Goal: Contribute content

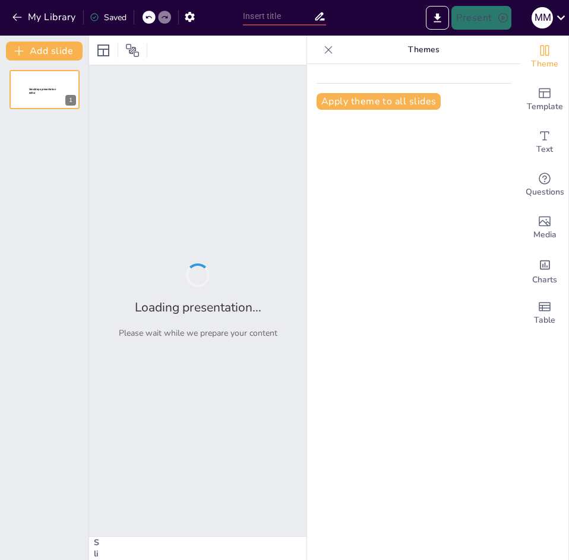
type input "Interpretación de Gráficos de Regresión: Fundamentos y Aplicaciones"
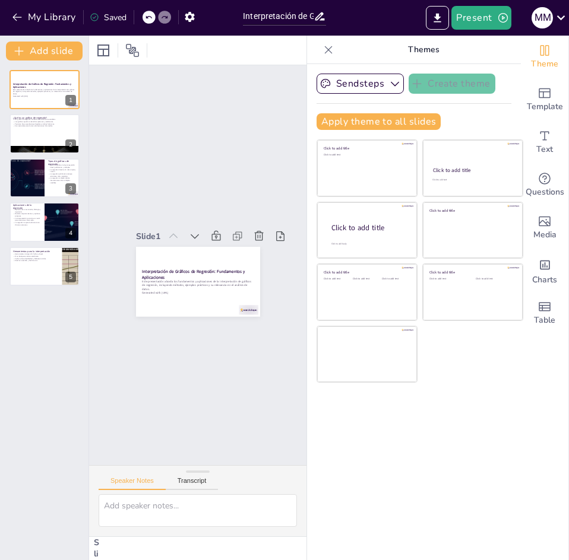
click at [425, 429] on div "Sendsteps Create theme Apply theme to all slides Click to add title Click to ad…" at bounding box center [414, 312] width 214 height 496
click at [49, 93] on p "Este presentación aborda los fundamentos y aplicaciones de la interpretación de…" at bounding box center [44, 91] width 64 height 7
click at [38, 136] on div at bounding box center [44, 134] width 71 height 40
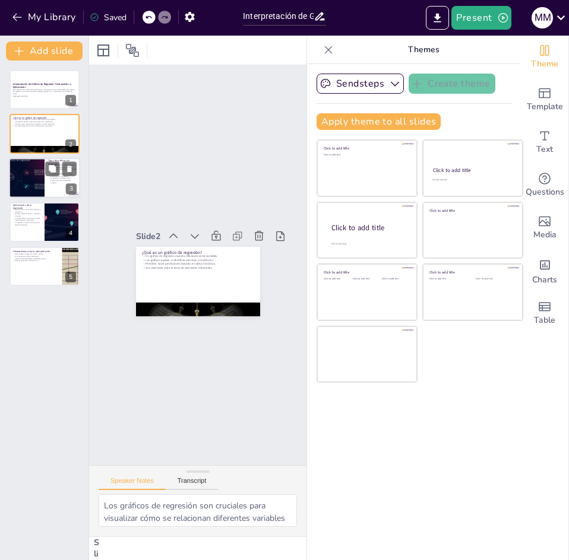
click at [24, 172] on div at bounding box center [26, 178] width 71 height 40
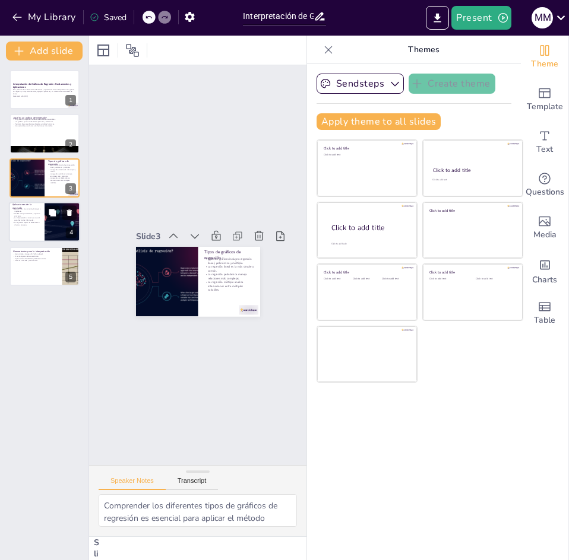
click at [29, 223] on p "La regresión mejora la eficiencia en diversos procesos." at bounding box center [26, 223] width 28 height 4
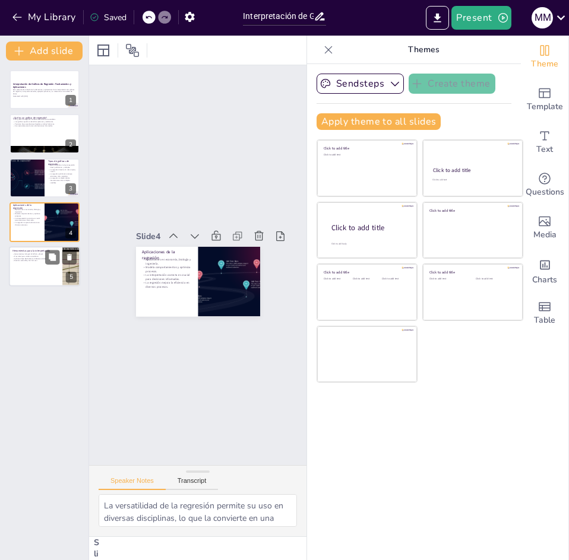
click at [29, 249] on p "Herramientas para la interpretación" at bounding box center [35, 251] width 46 height 4
type textarea "La elección de la herramienta adecuada es fundamental para el análisis de datos…"
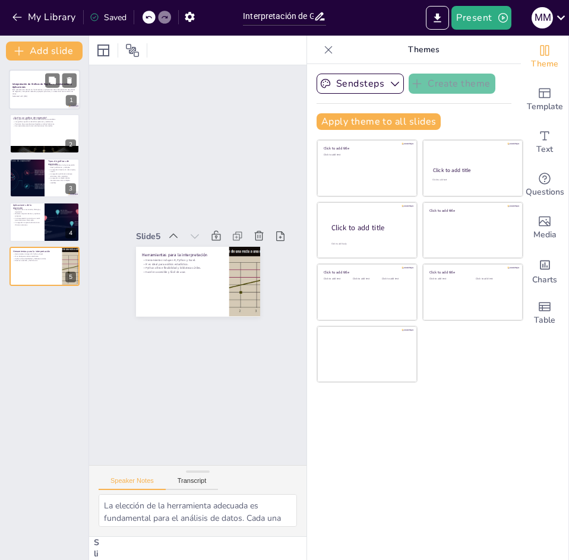
click at [37, 98] on div at bounding box center [44, 89] width 71 height 40
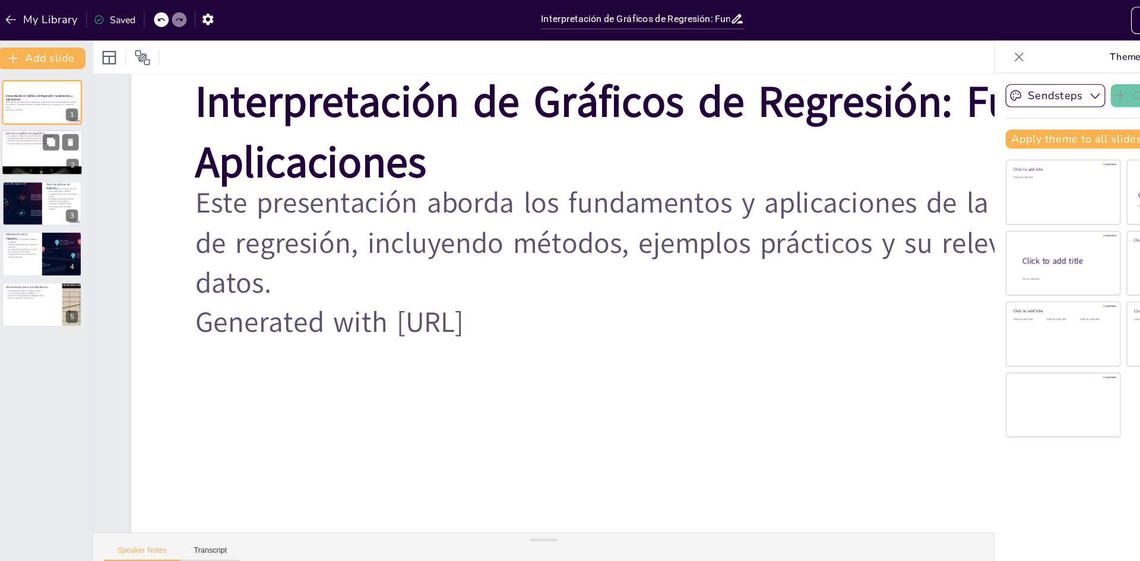
click at [35, 137] on div at bounding box center [44, 134] width 71 height 40
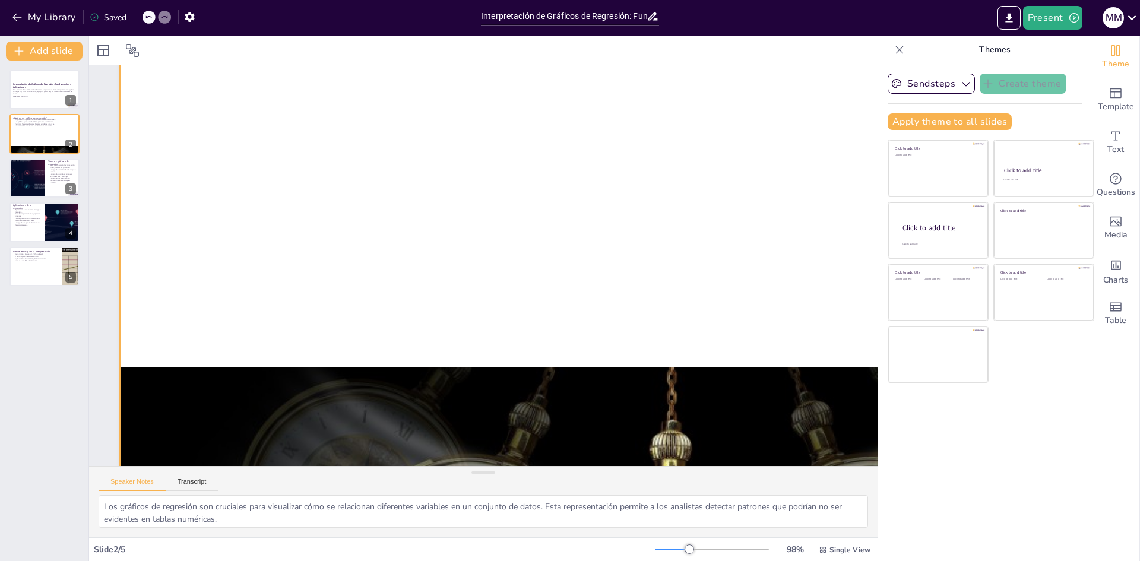
scroll to position [8, 7]
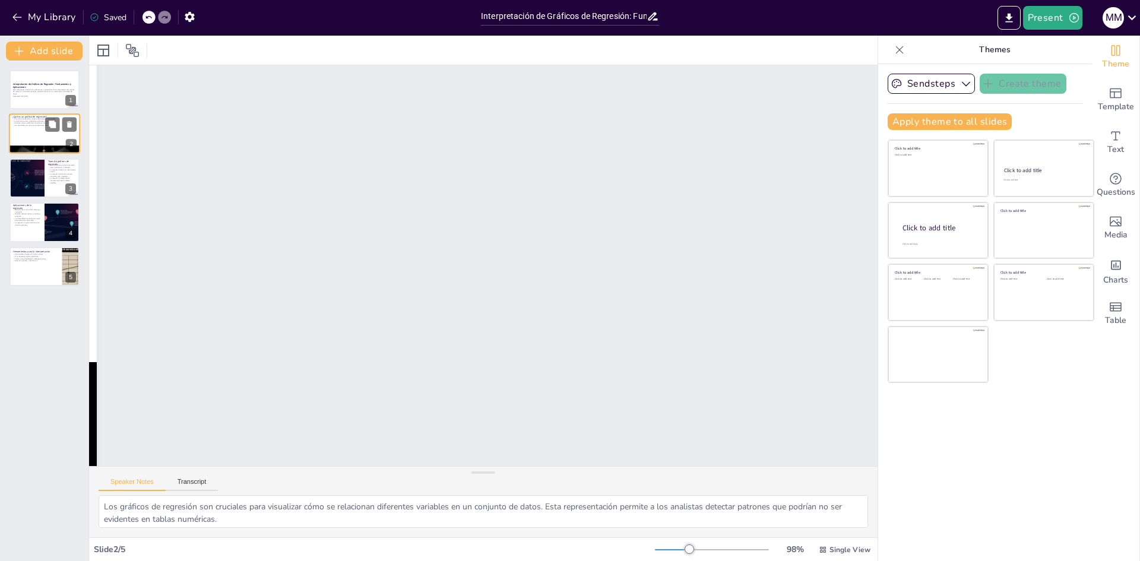
click at [41, 131] on div at bounding box center [44, 134] width 71 height 40
click at [32, 139] on div at bounding box center [44, 134] width 71 height 40
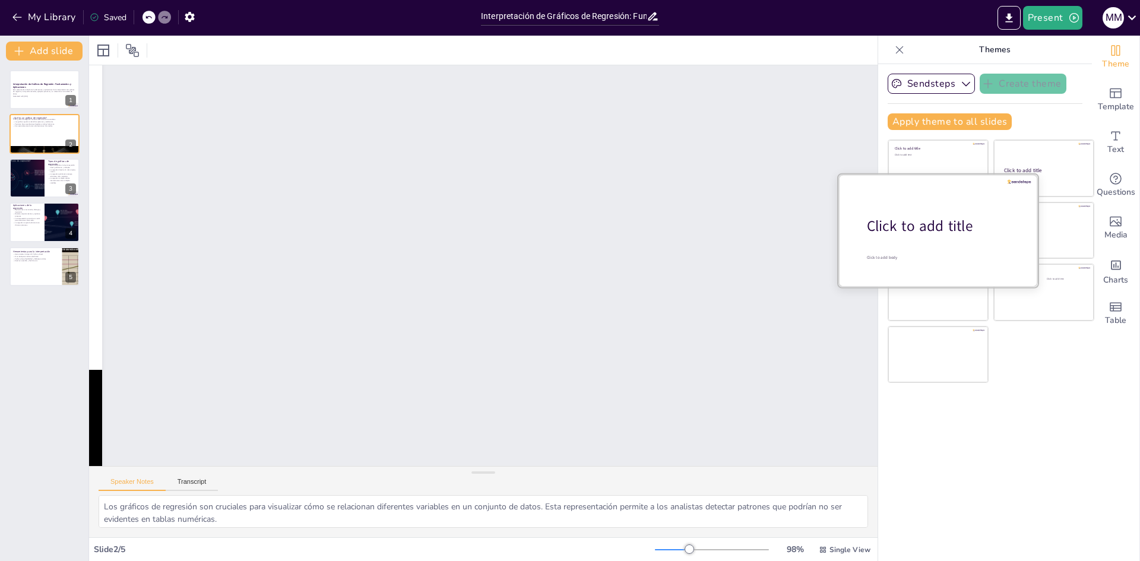
scroll to position [0, 0]
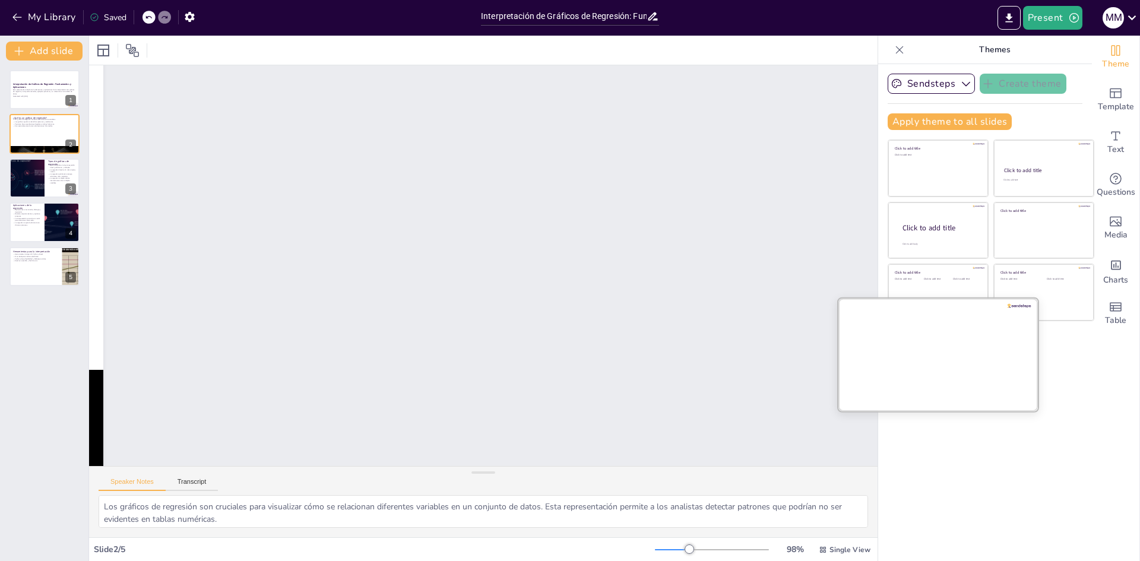
click at [568, 392] on div at bounding box center [937, 354] width 199 height 112
click at [568, 439] on div "Theme Template Text Questions Media Charts Table" at bounding box center [1116, 298] width 48 height 525
click at [14, 183] on div at bounding box center [26, 178] width 71 height 40
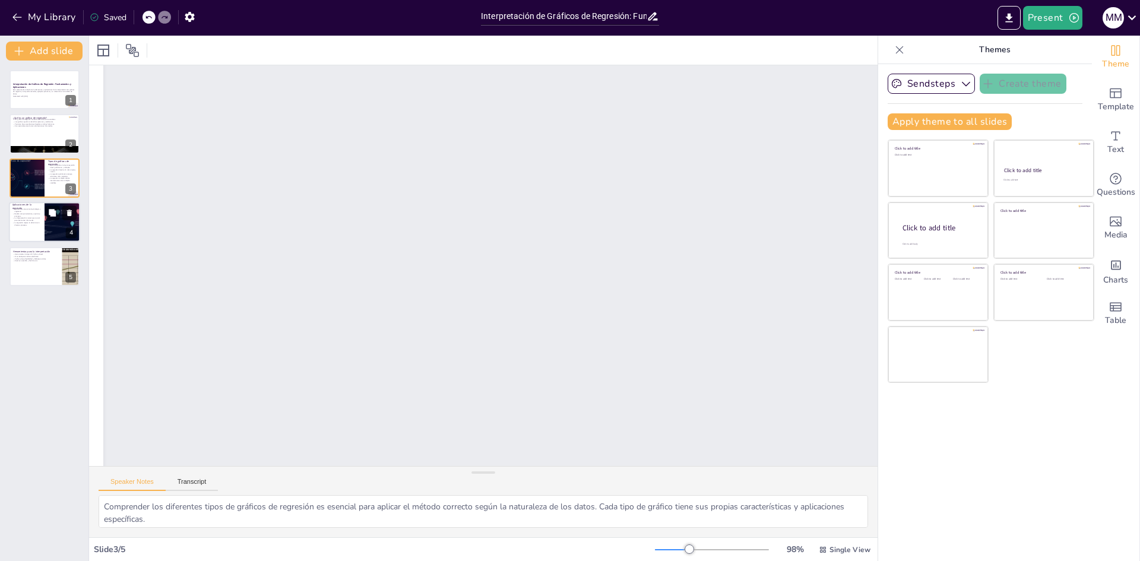
click at [40, 226] on div at bounding box center [44, 222] width 71 height 40
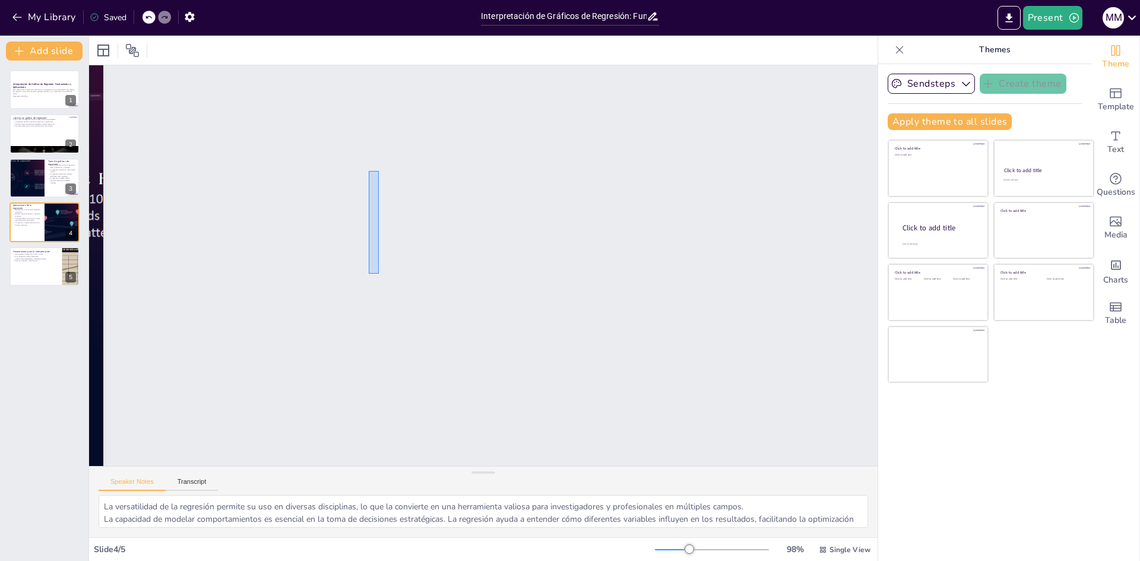
drag, startPoint x: 369, startPoint y: 171, endPoint x: 379, endPoint y: 283, distance: 112.1
click at [383, 284] on div "Slide 1 Interpretación de Gráficos de Regresión: Fundamentos y Aplicaciones Est…" at bounding box center [650, 436] width 1299 height 896
click at [23, 265] on div at bounding box center [44, 266] width 71 height 40
type textarea "La elección de la herramienta adecuada es fundamental para el análisis de datos…"
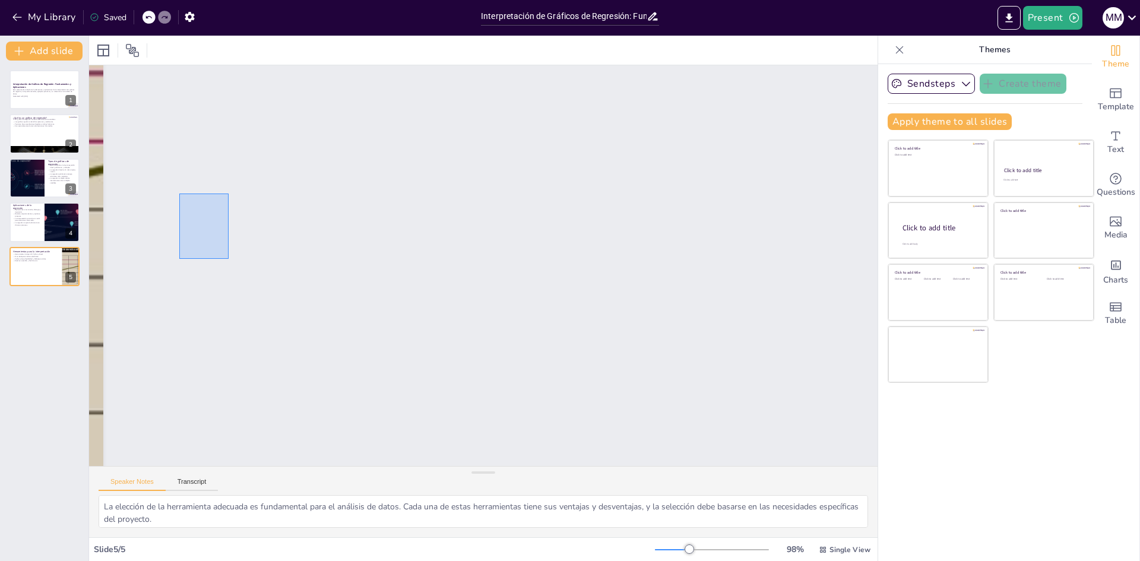
drag, startPoint x: 179, startPoint y: 194, endPoint x: 623, endPoint y: 166, distance: 444.9
click at [234, 259] on div "Slide 1 Interpretación de Gráficos de Regresión: Fundamentos y Aplicaciones Est…" at bounding box center [396, 488] width 896 height 1299
click at [568, 83] on button "Sendsteps" at bounding box center [931, 84] width 87 height 20
click at [568, 126] on span "Sendsteps" at bounding box center [940, 124] width 53 height 11
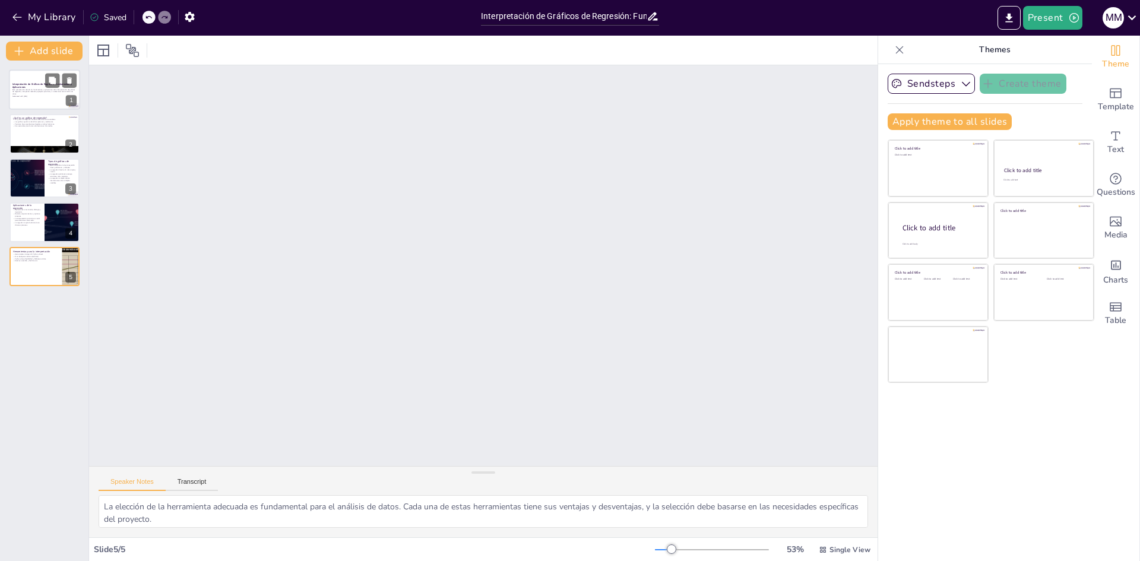
click at [16, 91] on p "Este presentación aborda los fundamentos y aplicaciones de la interpretación de…" at bounding box center [44, 91] width 64 height 7
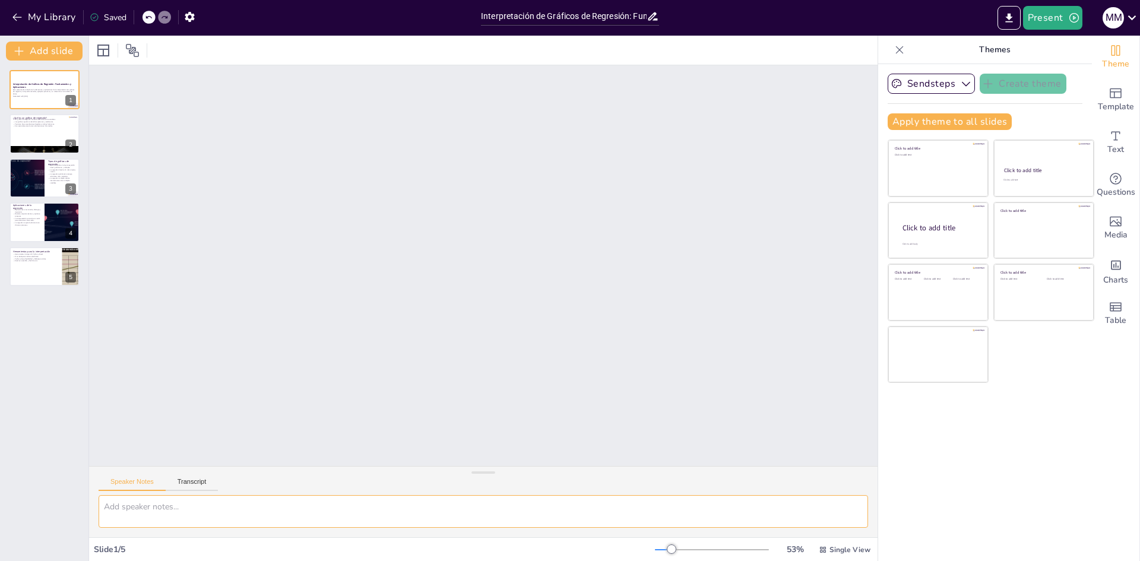
click at [220, 502] on textarea at bounding box center [483, 511] width 769 height 33
